Goal: Task Accomplishment & Management: Use online tool/utility

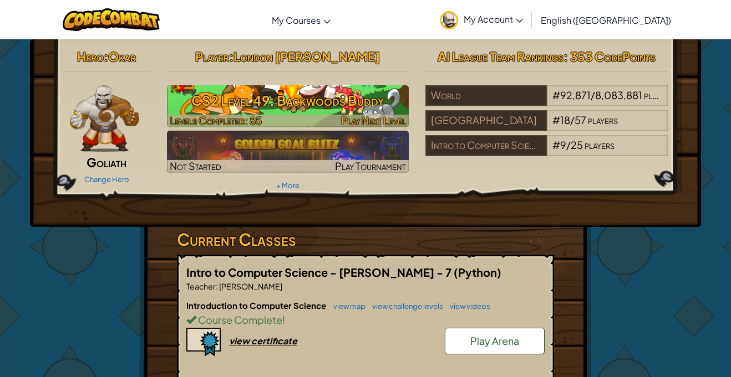
click at [362, 98] on h3 "CS2 Level 49: Backwoods Buddy" at bounding box center [288, 100] width 242 height 25
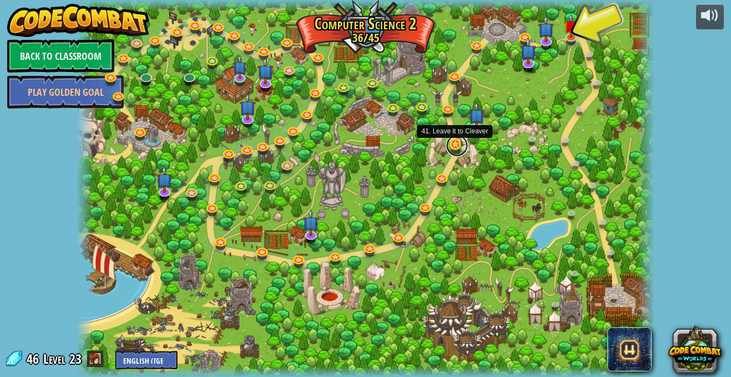
click at [453, 148] on link at bounding box center [457, 146] width 22 height 22
